Goal: Task Accomplishment & Management: Manage account settings

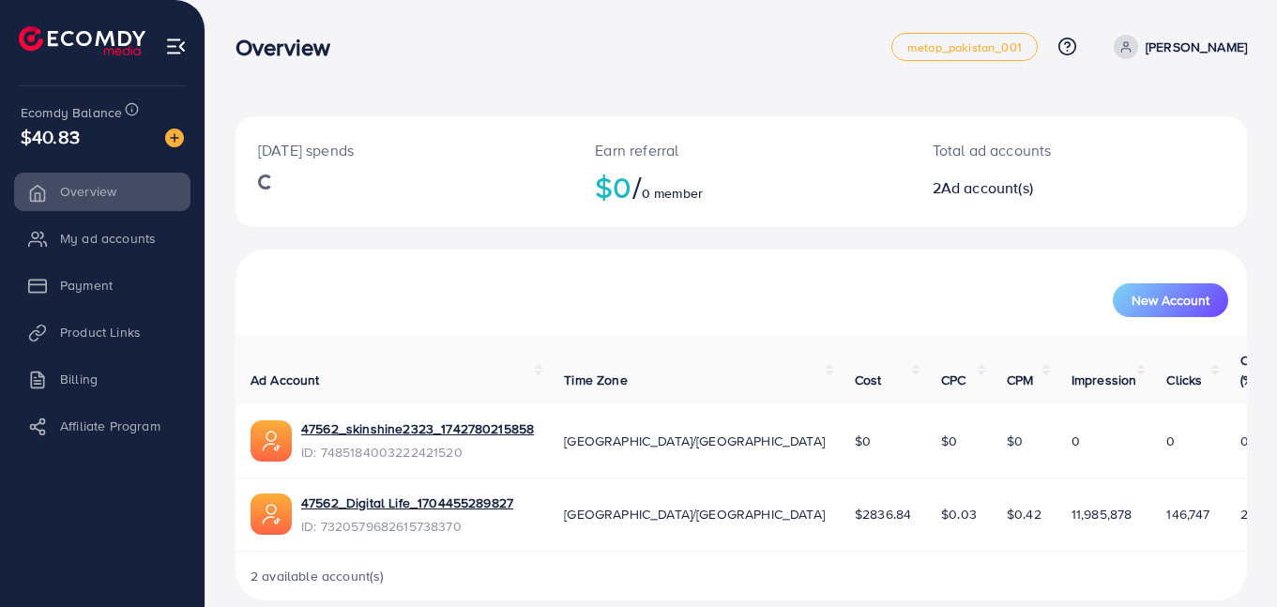
scroll to position [5, 0]
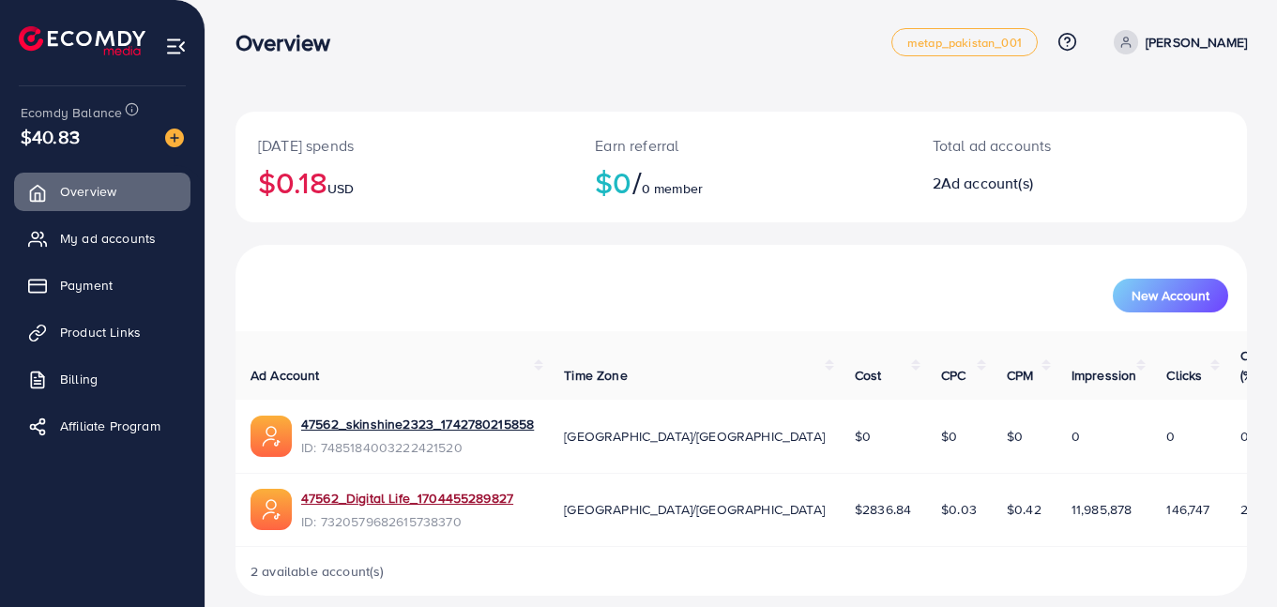
click at [368, 489] on link "47562_Digital Life_1704455289827" at bounding box center [407, 498] width 212 height 19
click at [112, 229] on span "My ad accounts" at bounding box center [108, 238] width 96 height 19
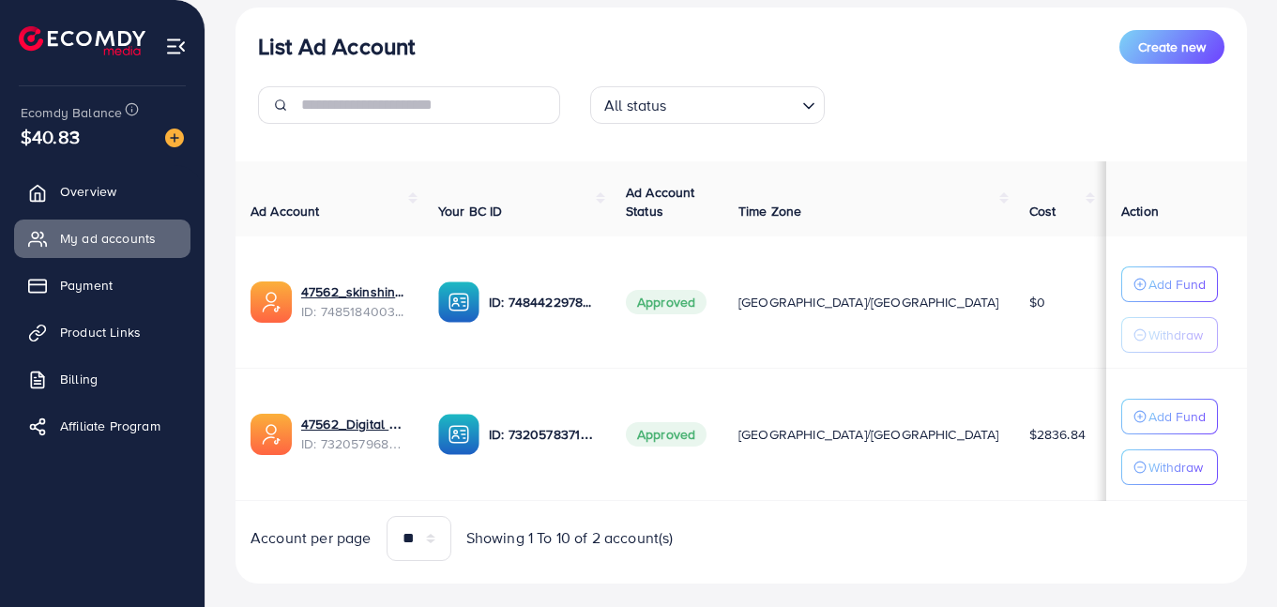
scroll to position [219, 0]
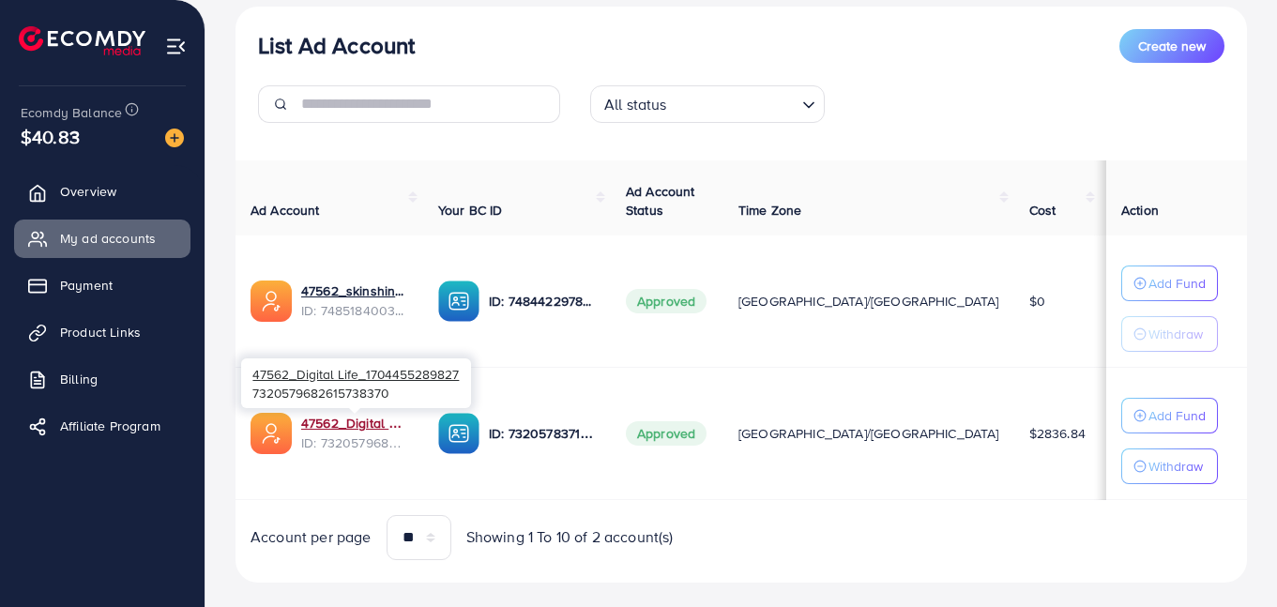
click at [342, 424] on link "47562_Digital Life_1704455289827" at bounding box center [354, 423] width 107 height 19
